Goal: Information Seeking & Learning: Check status

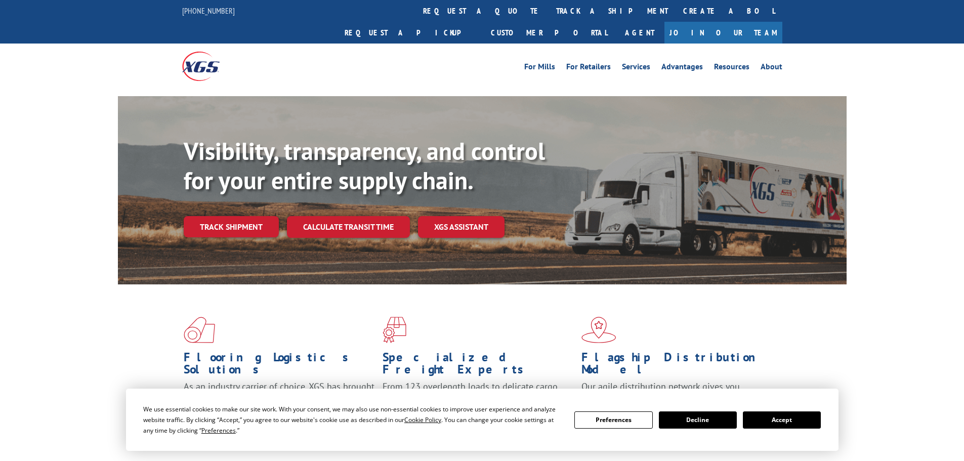
click at [225, 217] on div "Visibility, transparency, and control for your entire supply chain. Track shipm…" at bounding box center [515, 207] width 663 height 141
click at [227, 216] on link "Track shipment" at bounding box center [231, 226] width 95 height 21
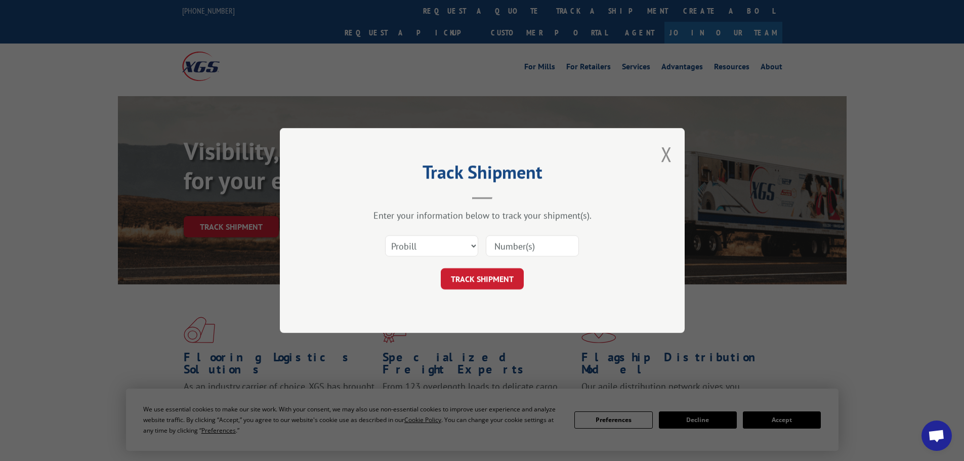
paste input "17469428"
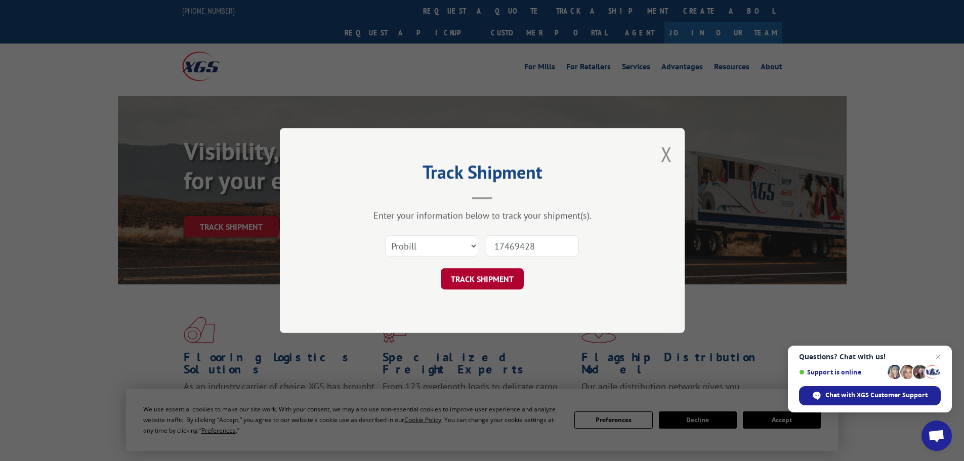
type input "17469428"
click at [484, 282] on button "TRACK SHIPMENT" at bounding box center [482, 278] width 83 height 21
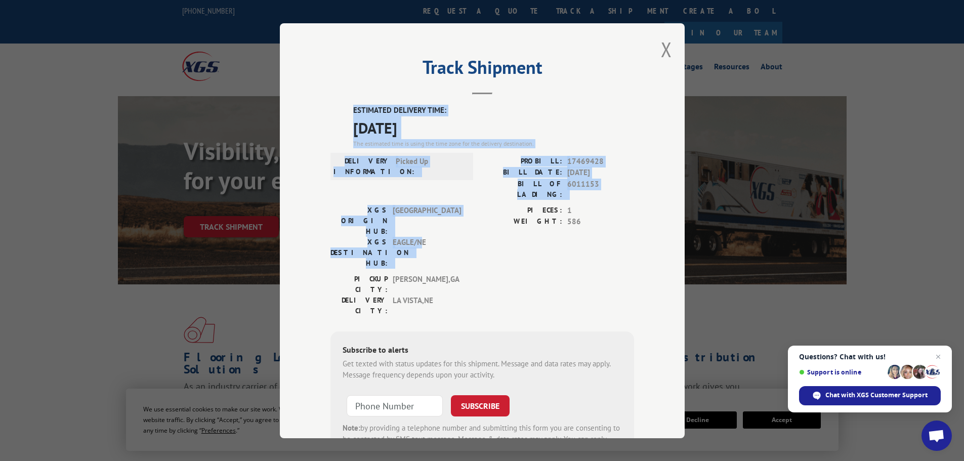
drag, startPoint x: 346, startPoint y: 108, endPoint x: 418, endPoint y: 211, distance: 125.7
click at [418, 211] on div "ESTIMATED DELIVERY TIME: [DATE] The estimated time is using the time zone for t…" at bounding box center [481, 287] width 303 height 364
copy div "ESTIMATED DELIVERY TIME: [DATE] The estimated time is using the time zone for t…"
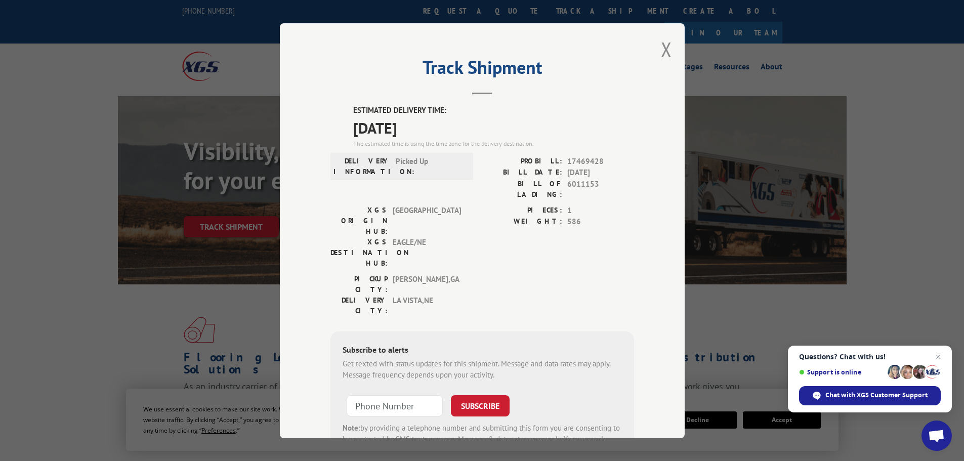
click at [881, 35] on div "Track Shipment ESTIMATED DELIVERY TIME: [DATE] The estimated time is using the …" at bounding box center [482, 230] width 964 height 461
